Goal: Information Seeking & Learning: Understand process/instructions

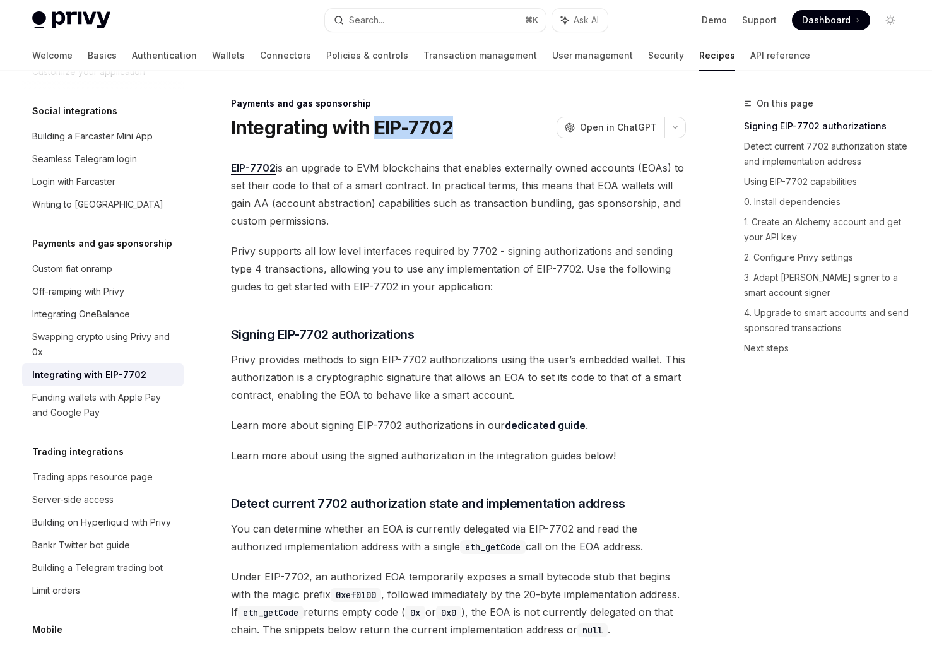
drag, startPoint x: 372, startPoint y: 123, endPoint x: 474, endPoint y: 123, distance: 102.2
click at [474, 123] on div "Integrating with EIP-7702 OpenAI Open in ChatGPT" at bounding box center [458, 127] width 455 height 23
copy h1 "EIP-7702"
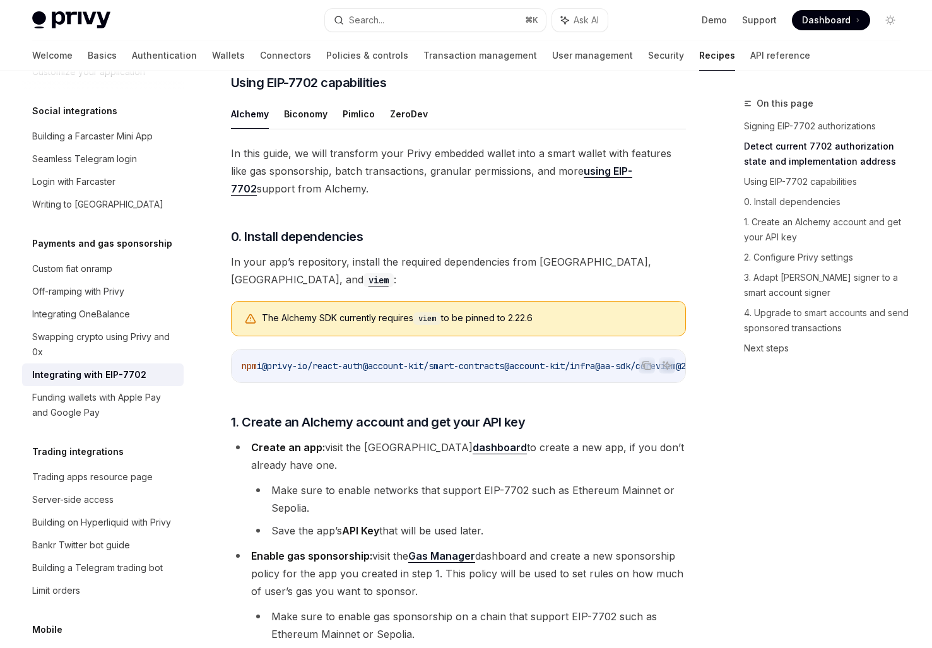
scroll to position [950, 0]
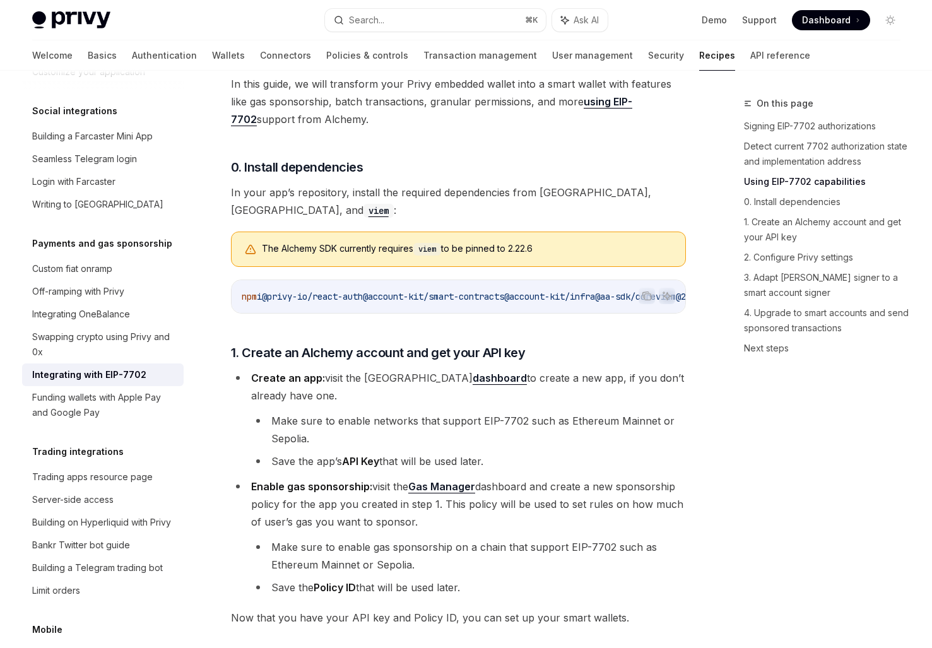
click at [231, 498] on li "Enable gas sponsorship: visit the Gas Manager dashboard and create a new sponso…" at bounding box center [458, 536] width 455 height 119
click at [228, 361] on link "​" at bounding box center [218, 353] width 25 height 18
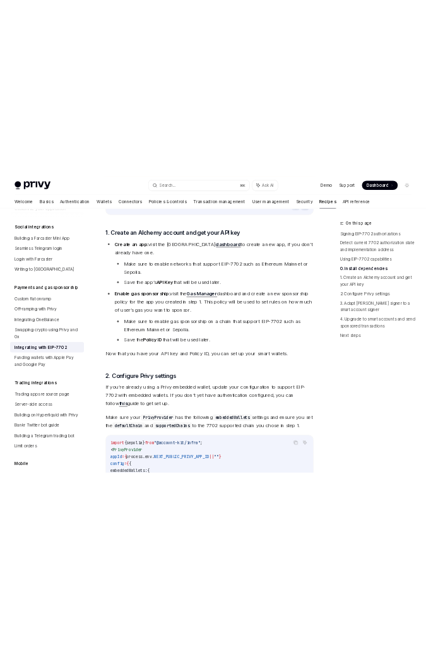
scroll to position [1207, 0]
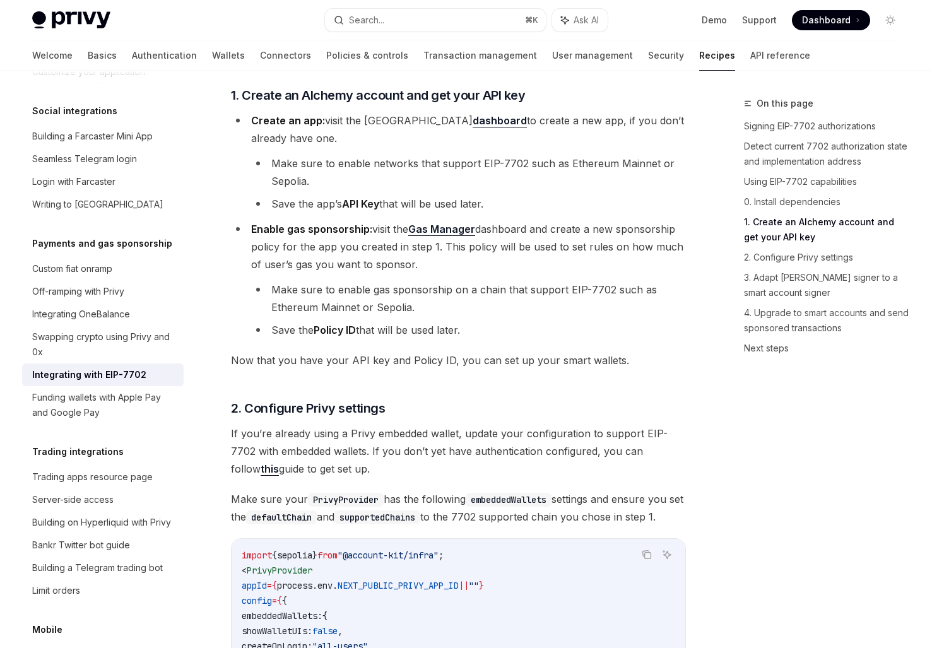
type textarea "*"
